Goal: Task Accomplishment & Management: Use online tool/utility

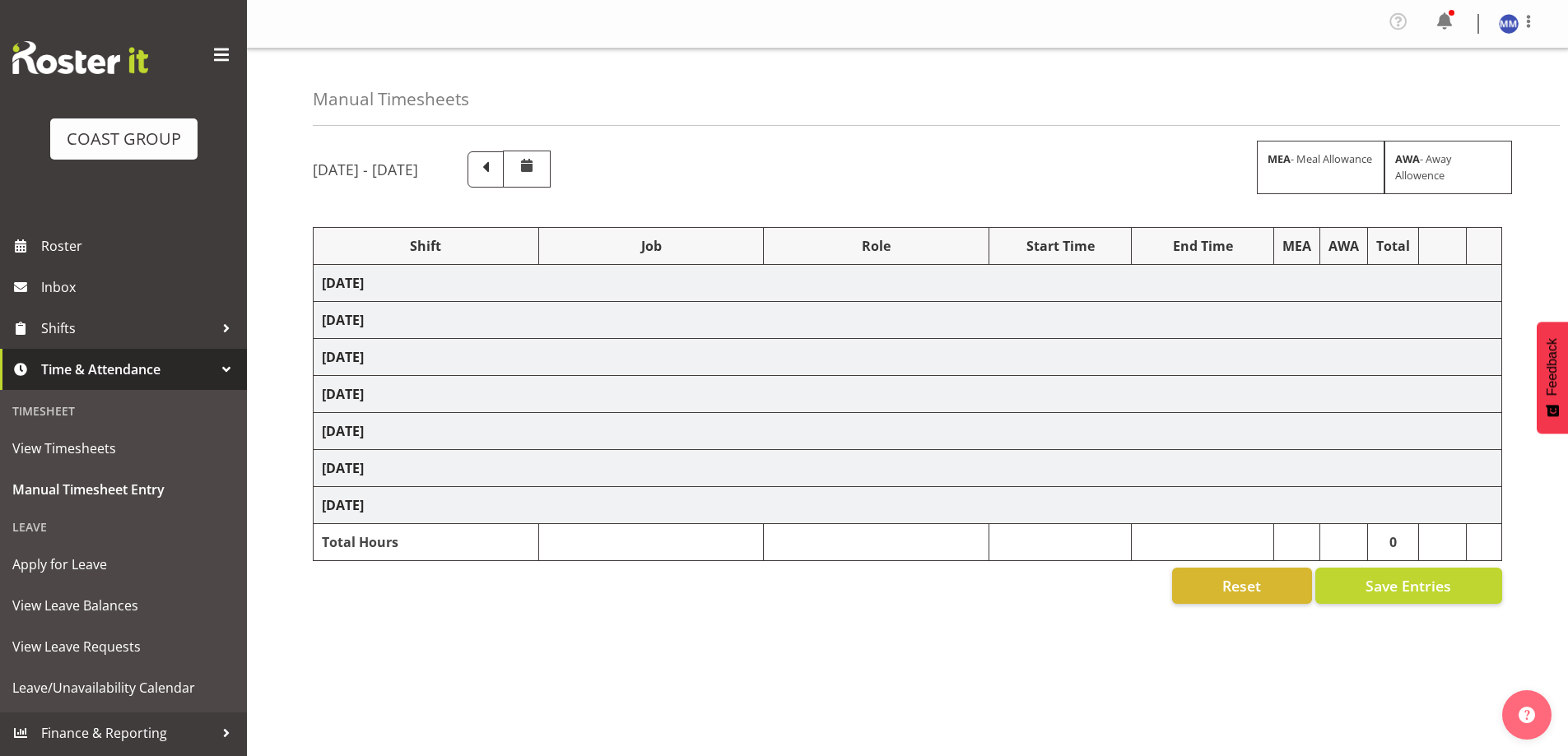
scroll to position [52, 0]
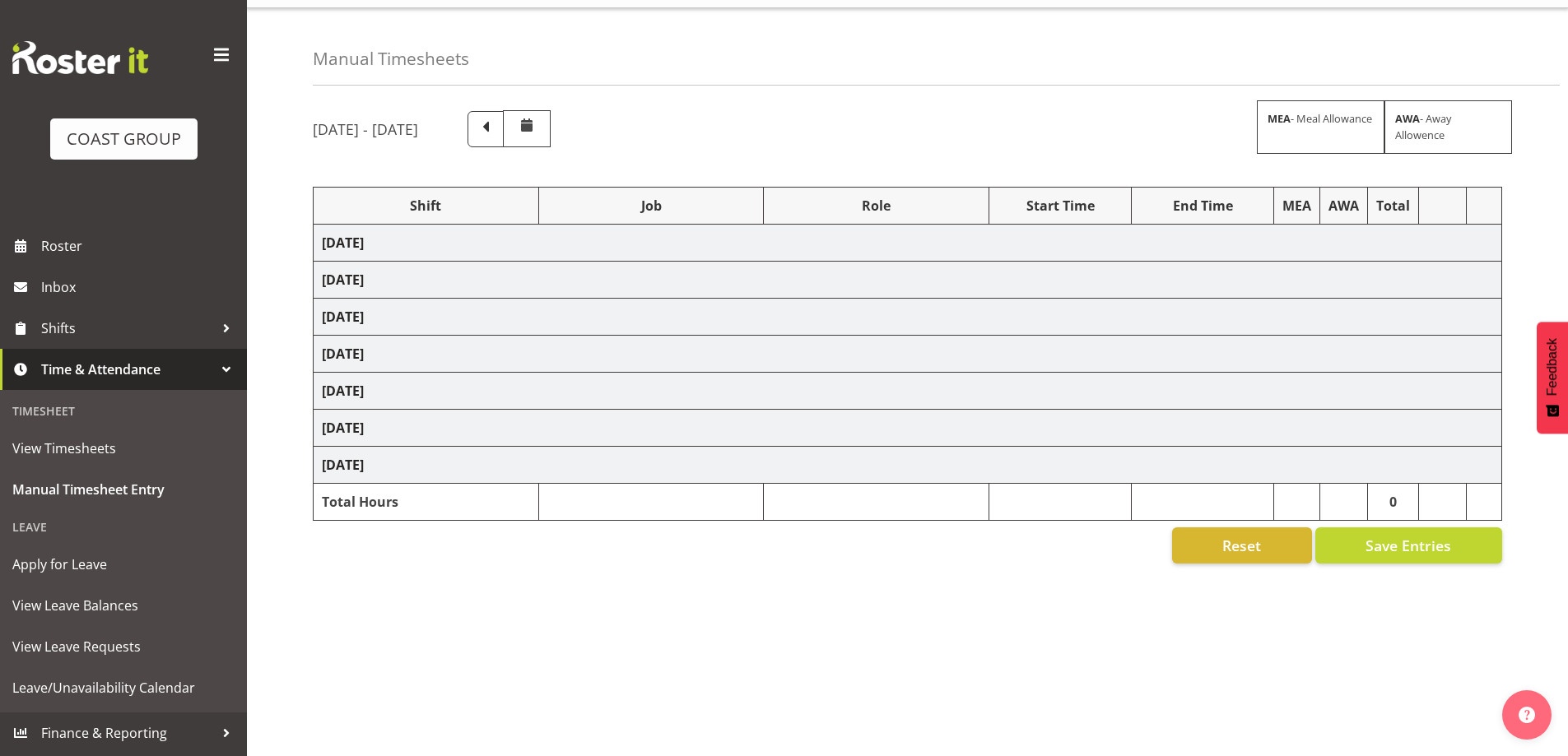
select select "47759"
select select "7032"
select select "47759"
select select "7032"
select select "47759"
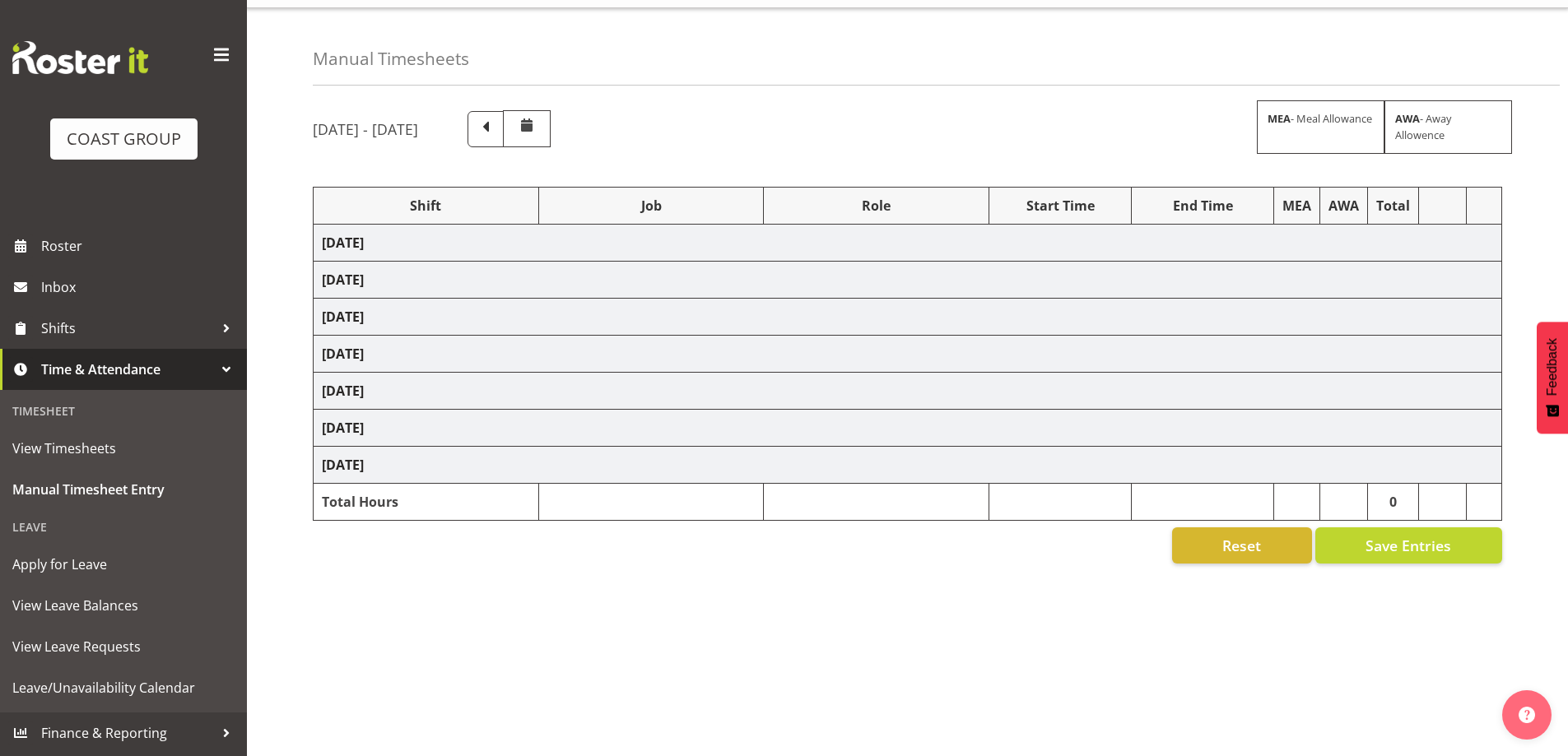
select select "7032"
select select "47759"
select select "7032"
select select "47759"
select select "7032"
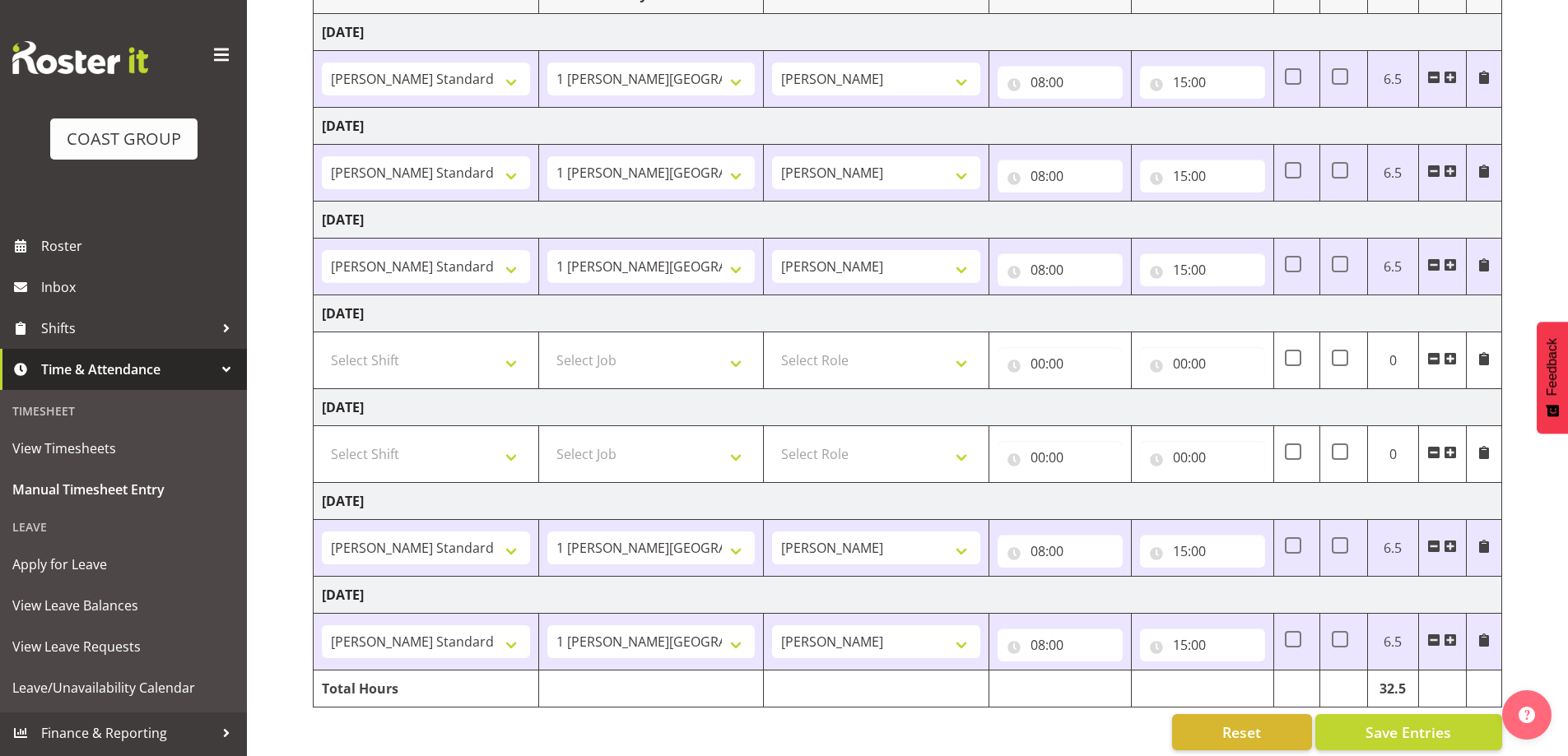
scroll to position [270, 0]
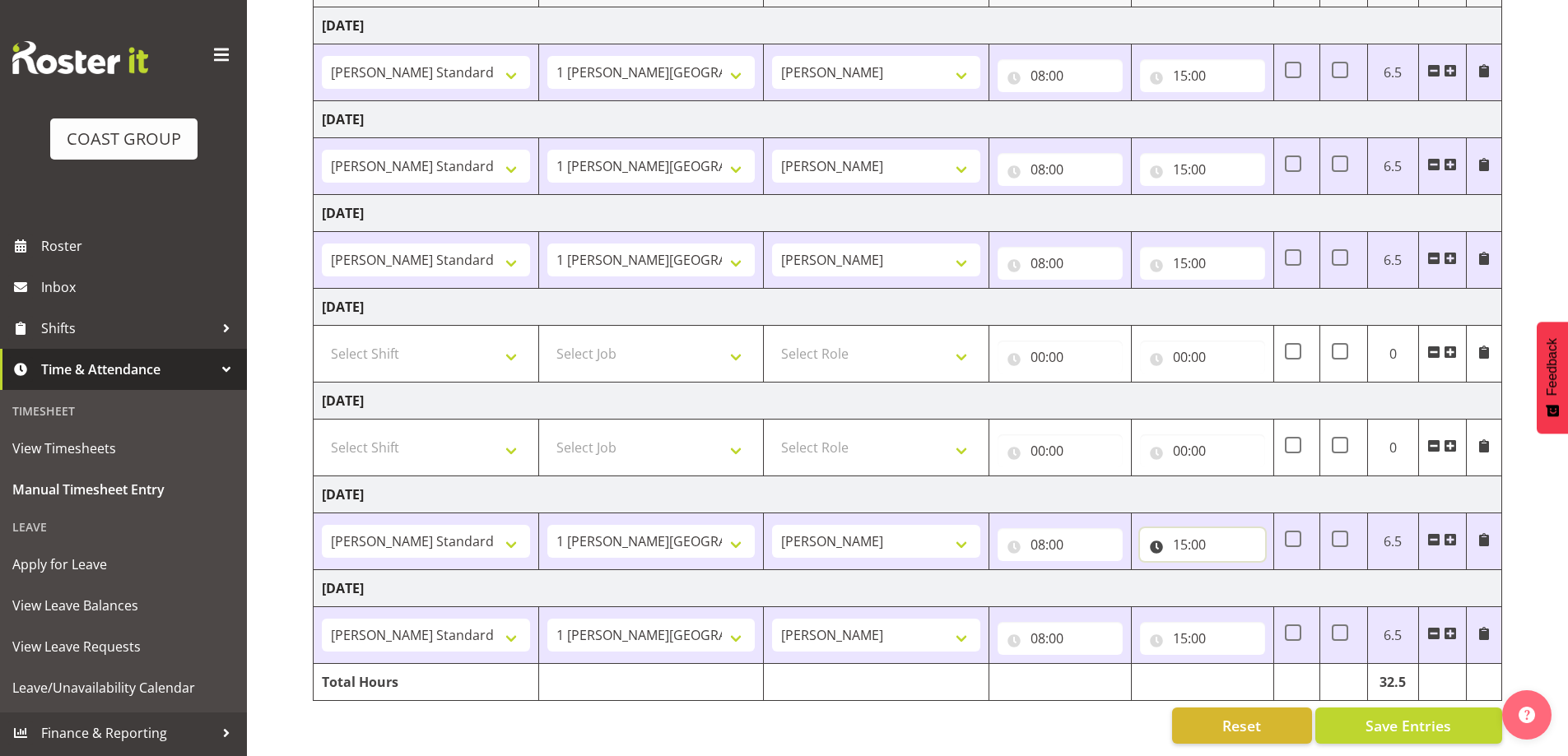
click at [1231, 529] on input "15:00" at bounding box center [1203, 545] width 125 height 33
click at [1282, 571] on select "00 01 02 03 04 05 06 07 08 09 10 11 12 13 14 15 16 17 18 19 20 21 22 23 24 25 2…" at bounding box center [1295, 587] width 37 height 33
select select "30"
click at [1277, 571] on select "00 01 02 03 04 05 06 07 08 09 10 11 12 13 14 15 16 17 18 19 20 21 22 23 24 25 2…" at bounding box center [1295, 587] width 37 height 33
type input "15:30"
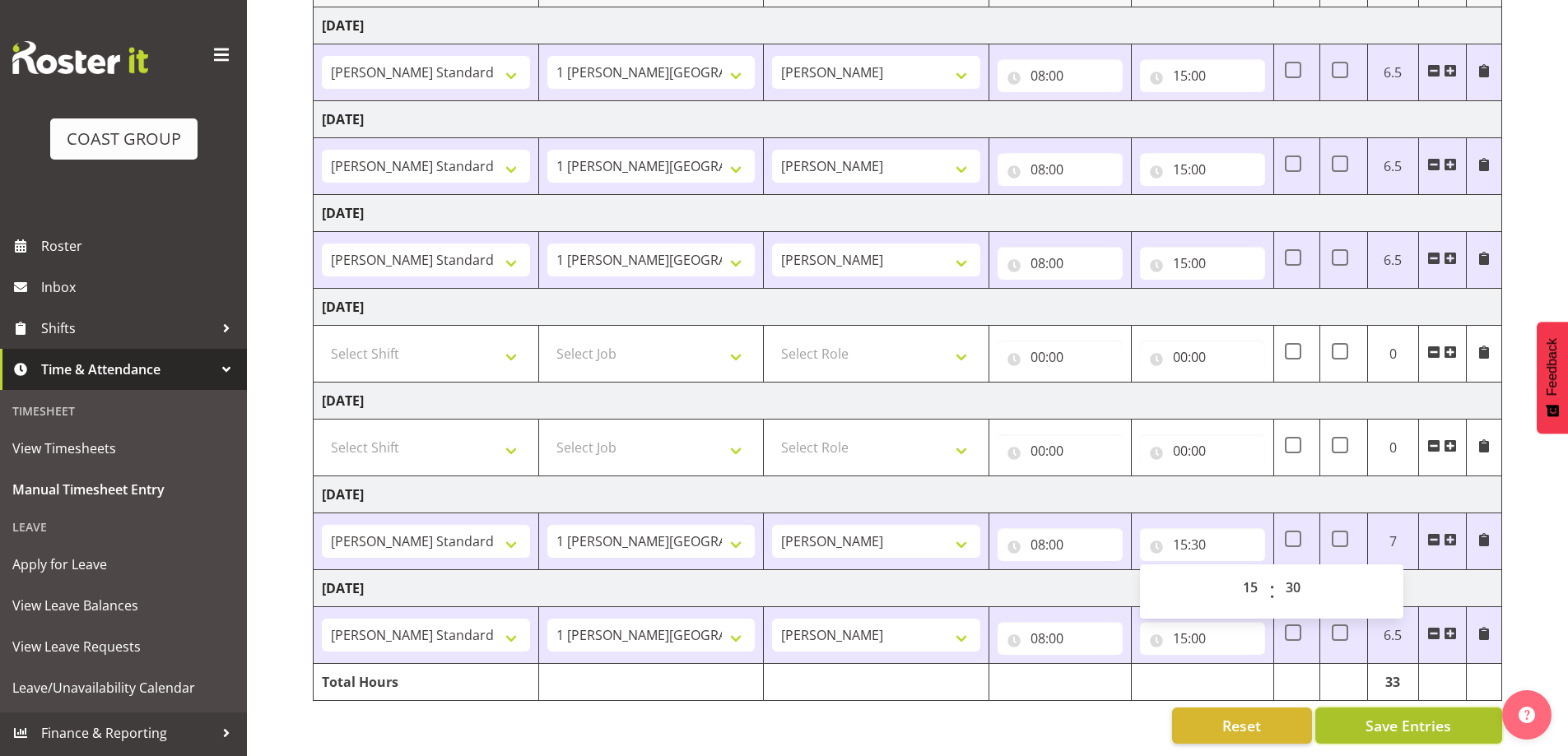
click at [1390, 715] on span "Save Entries" at bounding box center [1409, 726] width 86 height 21
